Goal: Check status: Check status

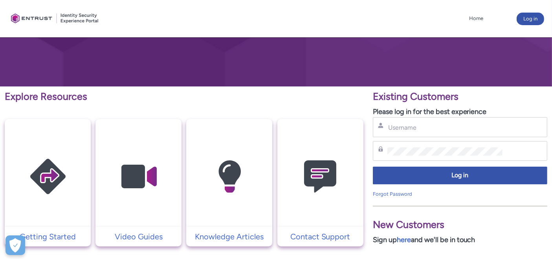
type input "vunchin@mtradeasia.com"
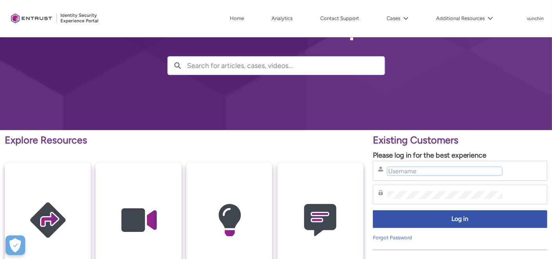
click at [421, 169] on input "Username" at bounding box center [445, 171] width 115 height 8
click at [413, 171] on input "vunch" at bounding box center [445, 171] width 115 height 8
type input "vunchin@mt"
click at [396, 13] on button "Cases" at bounding box center [398, 19] width 26 height 12
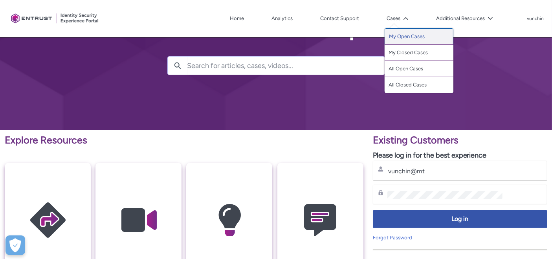
click at [411, 37] on link "My Open Cases" at bounding box center [419, 36] width 69 height 17
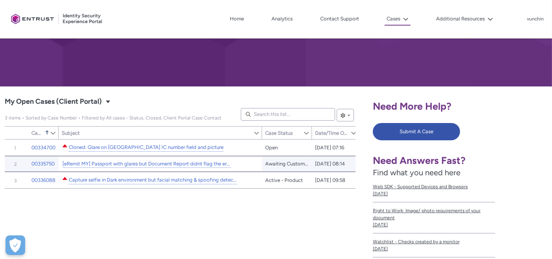
click at [194, 159] on div "[eRemit MY] Passport with glares but Document Report didnt flag the erroneous" at bounding box center [146, 164] width 169 height 10
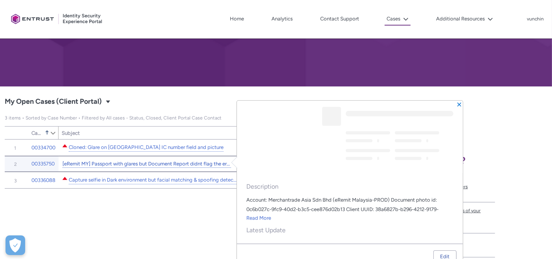
click at [193, 162] on link "[eRemit MY] Passport with glares but Document Report didnt flag the erroneous" at bounding box center [147, 164] width 169 height 8
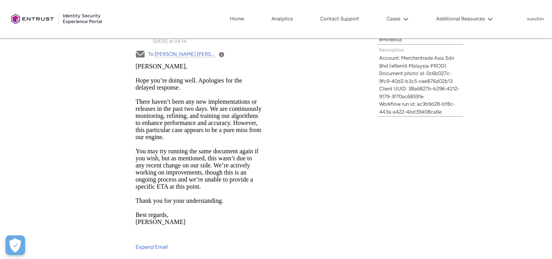
scroll to position [305, 0]
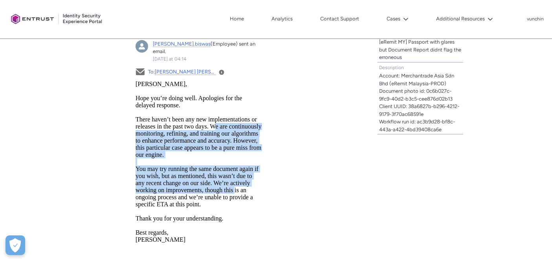
drag, startPoint x: 210, startPoint y: 129, endPoint x: 233, endPoint y: 191, distance: 66.8
click at [233, 80] on body "[PERSON_NAME] you’re doing well. Apologies for the delayed response. There have…" at bounding box center [199, 80] width 127 height 0
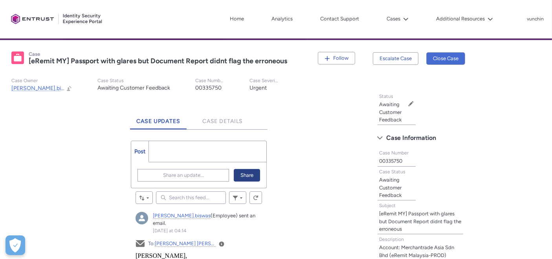
scroll to position [87, 0]
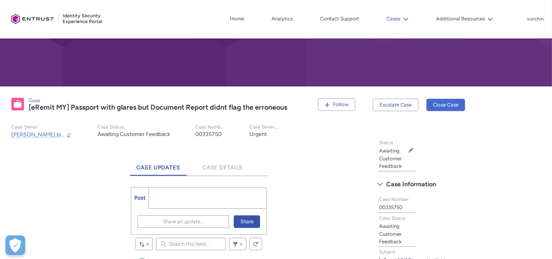
click at [402, 17] on lightning-icon at bounding box center [405, 19] width 8 height 6
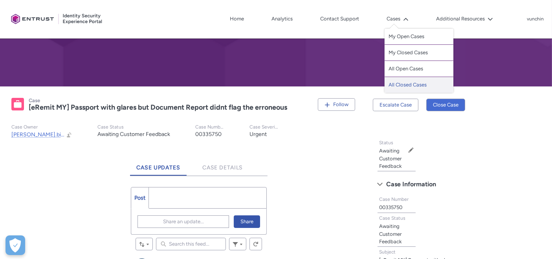
click at [409, 85] on link "All Closed Cases" at bounding box center [419, 85] width 69 height 16
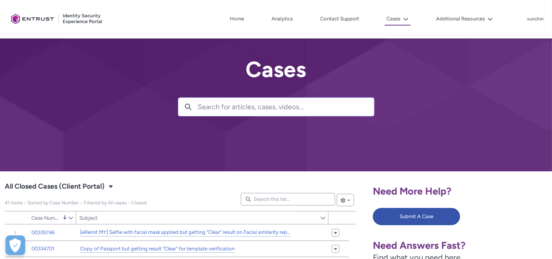
scroll to position [175, 0]
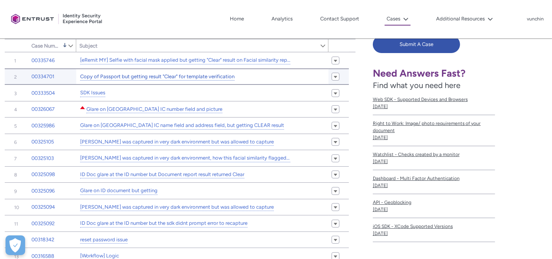
click at [197, 73] on link "Copy of Passport but getting result "Clear" for template verification" at bounding box center [157, 77] width 155 height 8
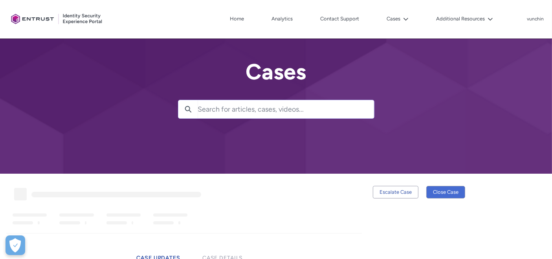
scroll to position [131, 0]
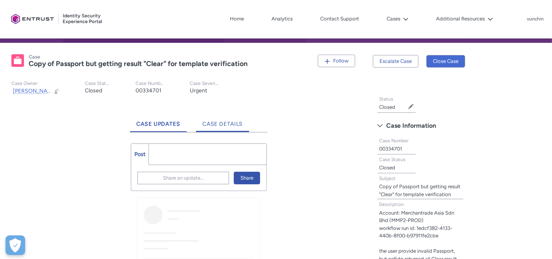
click at [220, 128] on link "Case Details" at bounding box center [222, 121] width 53 height 22
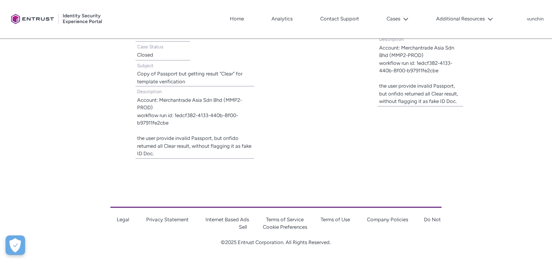
scroll to position [297, 0]
drag, startPoint x: 173, startPoint y: 121, endPoint x: 174, endPoint y: 115, distance: 6.0
click at [174, 115] on span "Account: Merchantrade Asia Sdn Bhd (MMP2-PROD) workflow run id: 1edcf382-4133-4…" at bounding box center [195, 126] width 116 height 61
copy lightning-formatted-text "1edcf382-4133-440b-8f00-b97911fe2cbe"
click at [176, 113] on lightning-formatted-text "Account: Merchantrade Asia Sdn Bhd (MMP2-PROD) workflow run id: 1edcf382-4133-4…" at bounding box center [194, 126] width 114 height 60
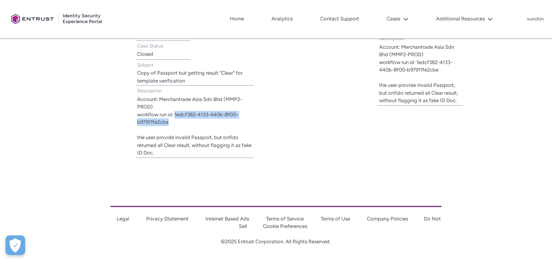
copy lightning-formatted-text "1edcf382-4133-440b-8f00-b97911fe2cbe"
